Goal: Information Seeking & Learning: Learn about a topic

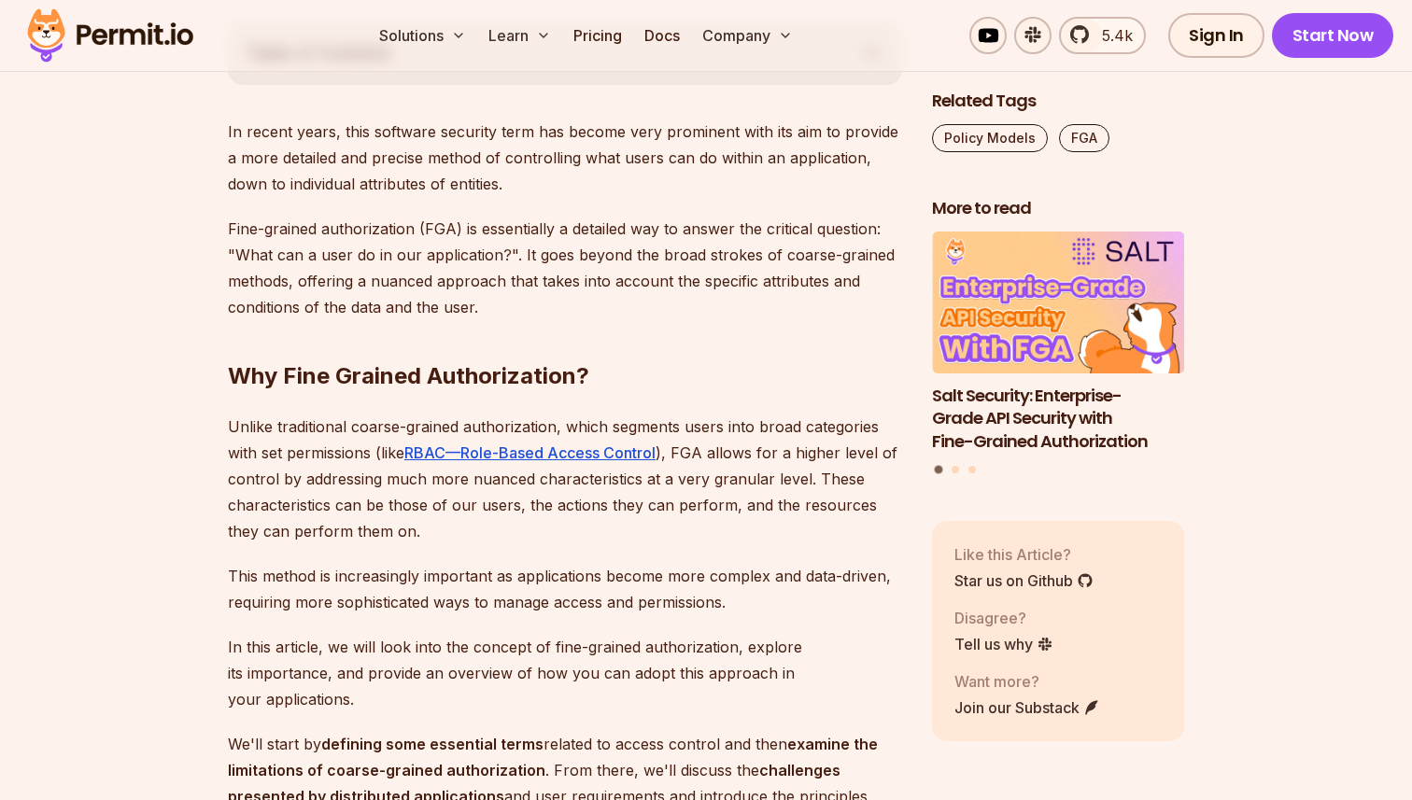
scroll to position [1040, 0]
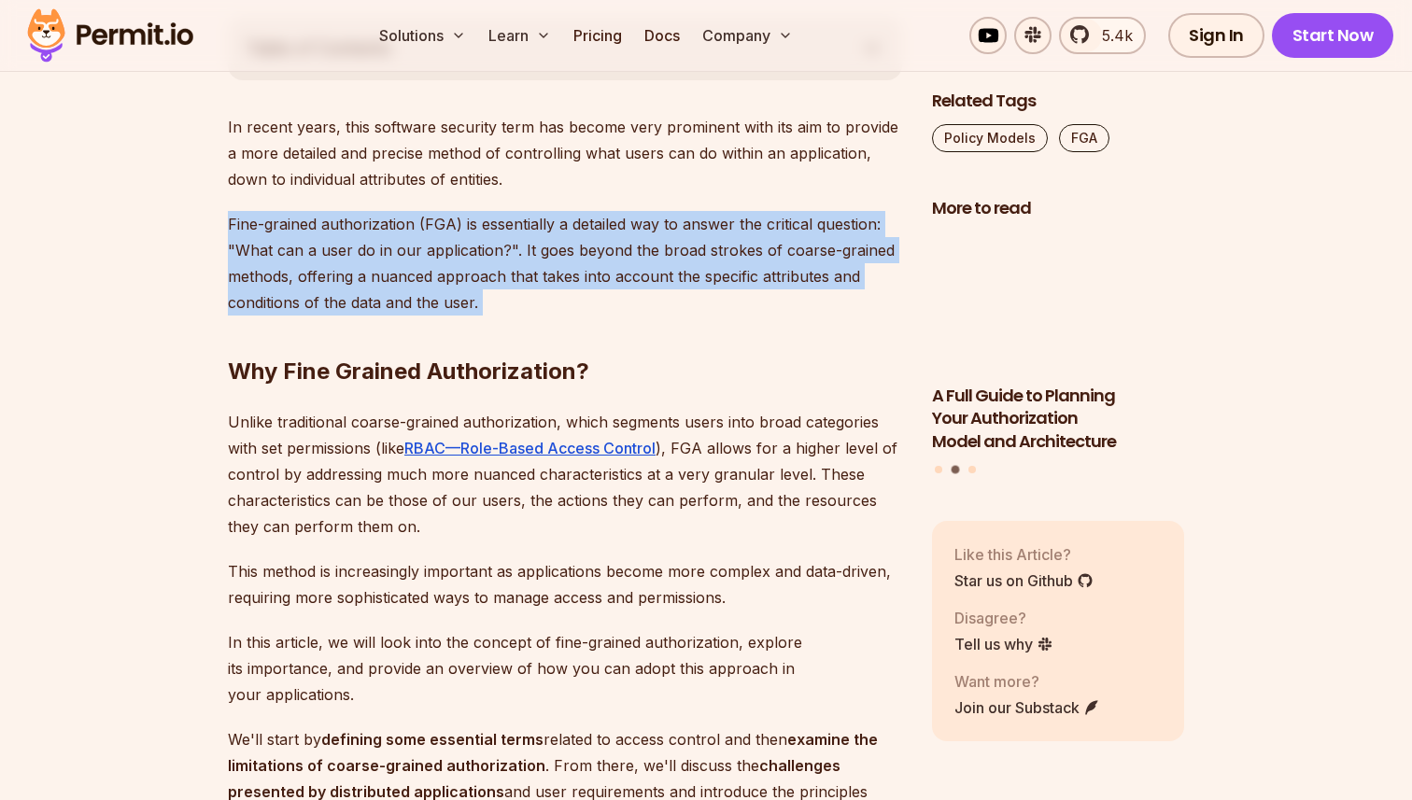
drag, startPoint x: 569, startPoint y: 307, endPoint x: 479, endPoint y: 200, distance: 139.9
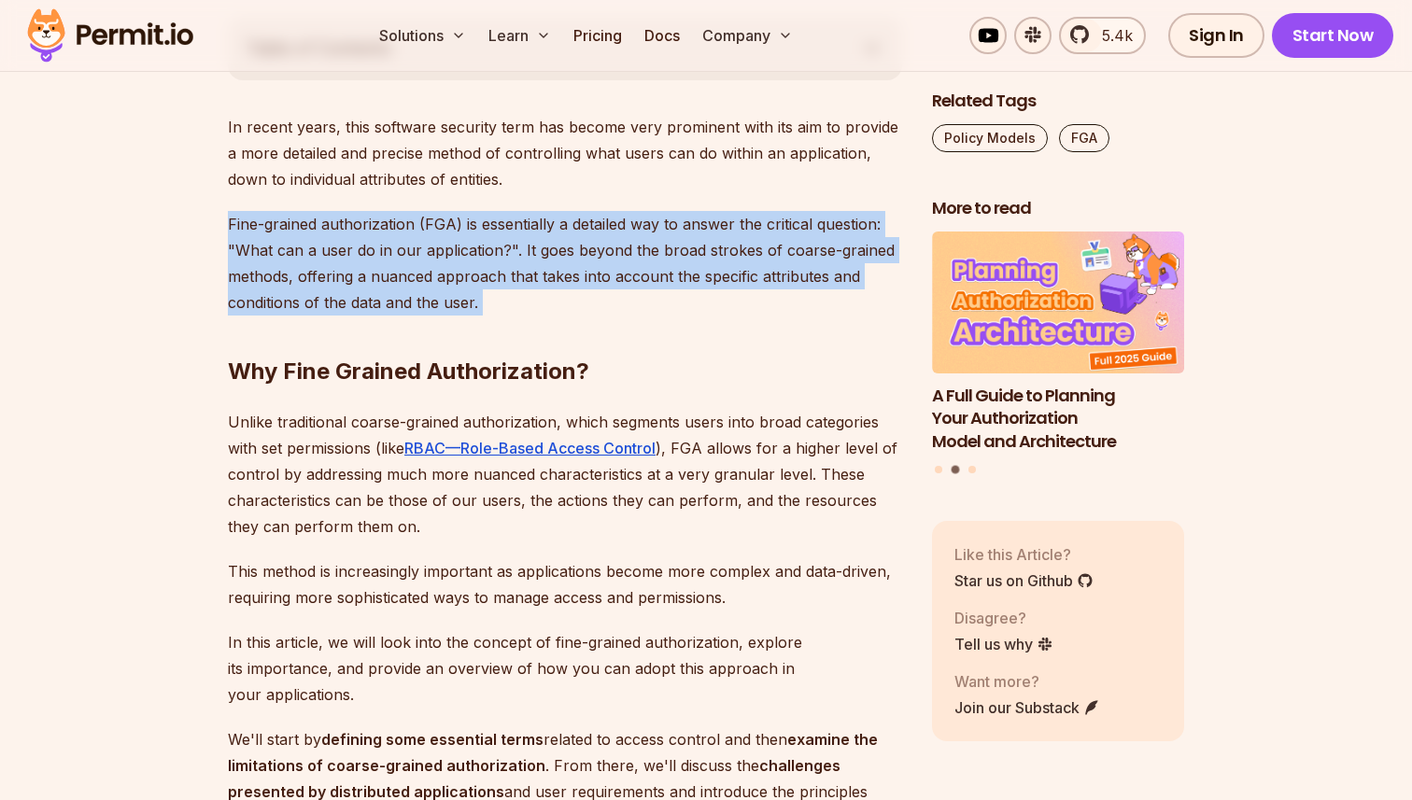
drag, startPoint x: 479, startPoint y: 200, endPoint x: 505, endPoint y: 305, distance: 108.7
click at [505, 305] on h2 "Why Fine Grained Authorization?" at bounding box center [565, 334] width 674 height 105
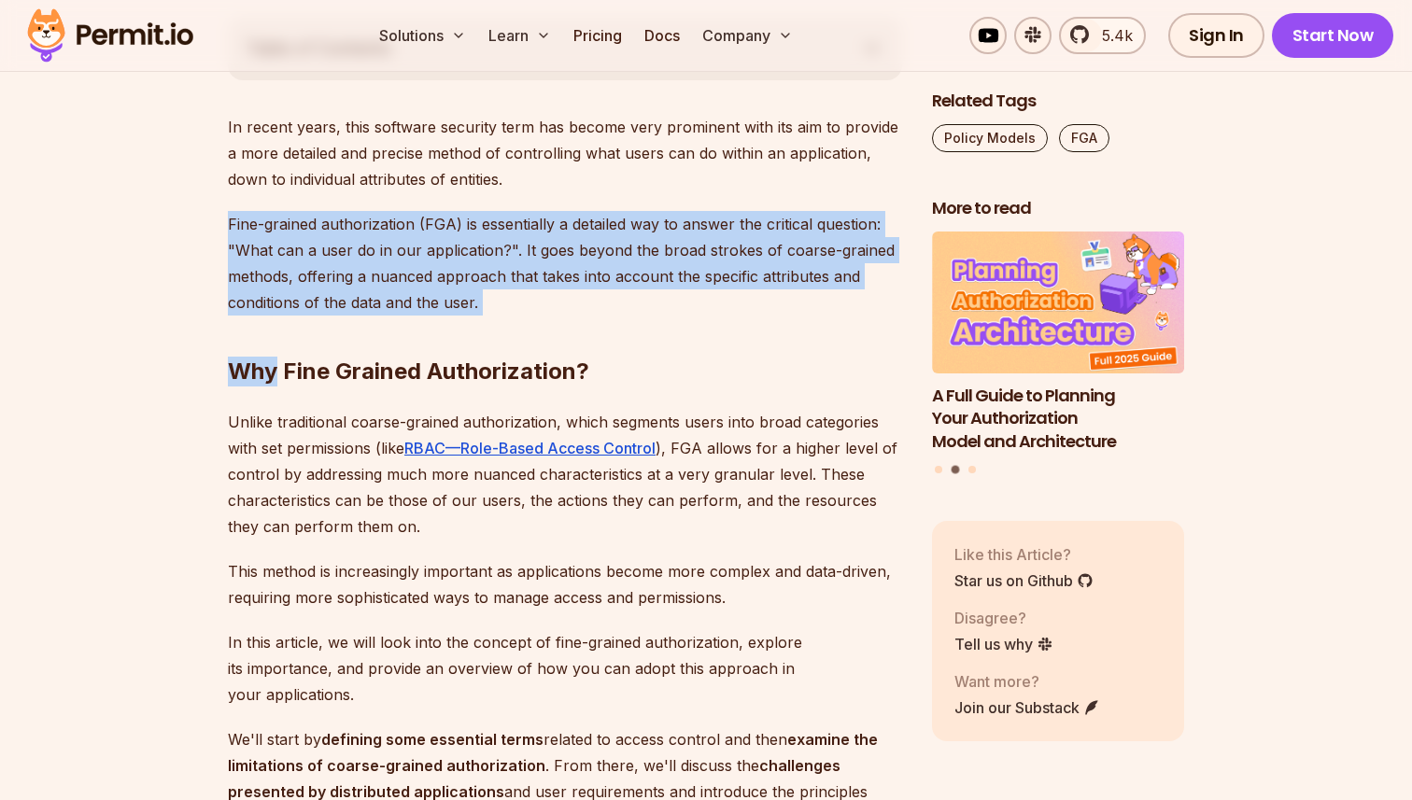
drag, startPoint x: 505, startPoint y: 305, endPoint x: 501, endPoint y: 186, distance: 119.6
click at [501, 186] on p "In recent years, this software security term has become very prominent with its…" at bounding box center [565, 153] width 674 height 78
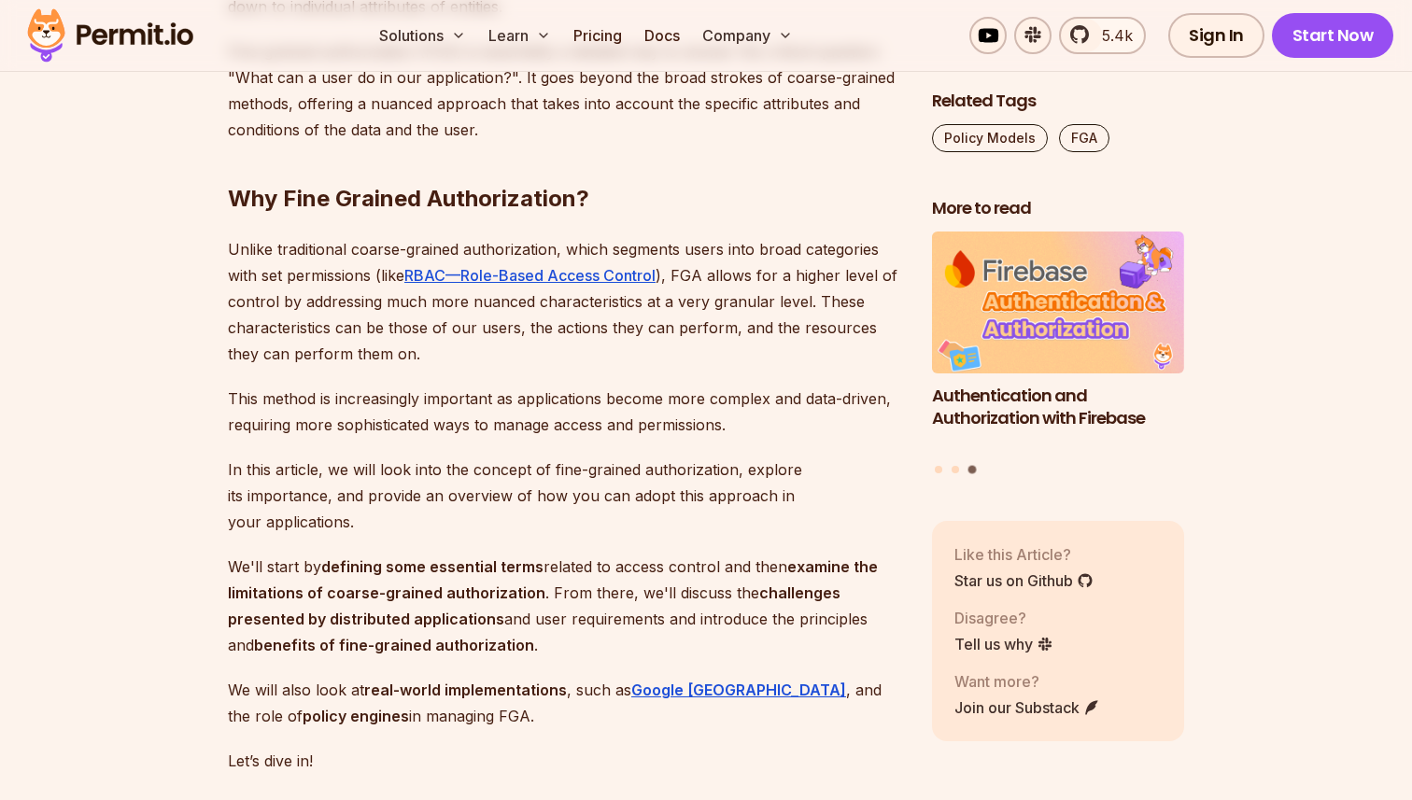
scroll to position [1217, 0]
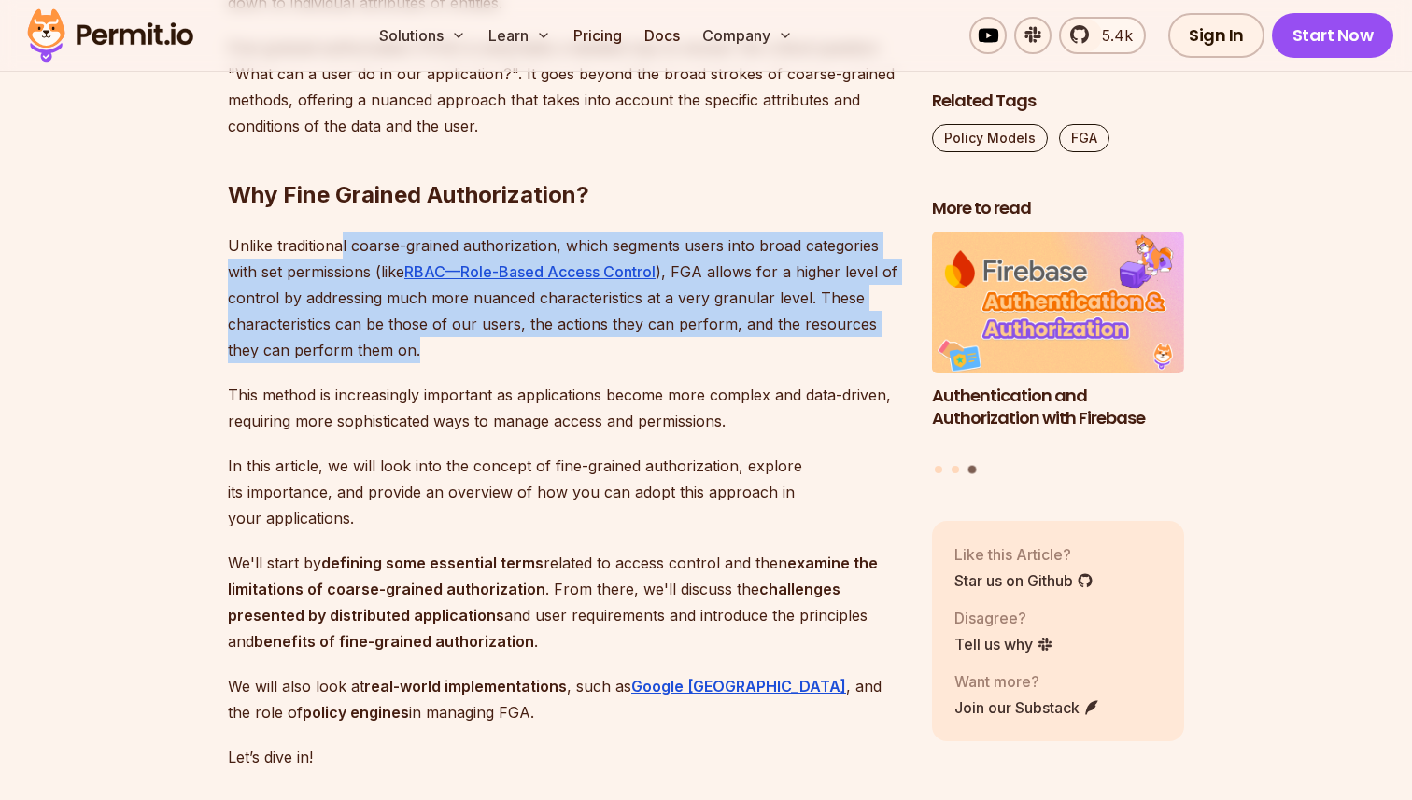
drag, startPoint x: 339, startPoint y: 248, endPoint x: 423, endPoint y: 346, distance: 129.1
click at [422, 346] on p "Unlike traditional coarse-grained authorization, which segments users into broa…" at bounding box center [565, 298] width 674 height 131
click at [423, 346] on p "Unlike traditional coarse-grained authorization, which segments users into broa…" at bounding box center [565, 298] width 674 height 131
